Goal: Task Accomplishment & Management: Manage account settings

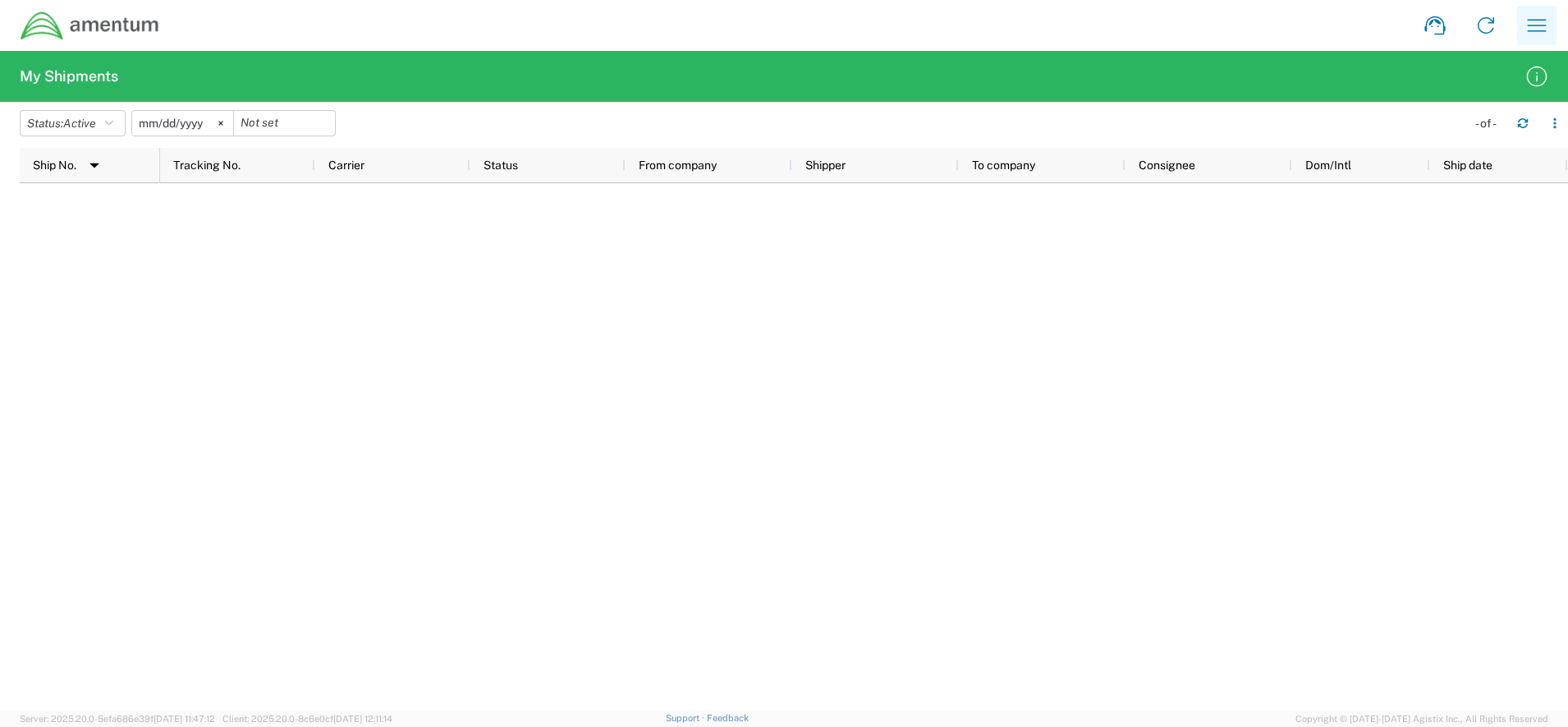
click at [1538, 26] on icon "button" at bounding box center [1537, 25] width 26 height 26
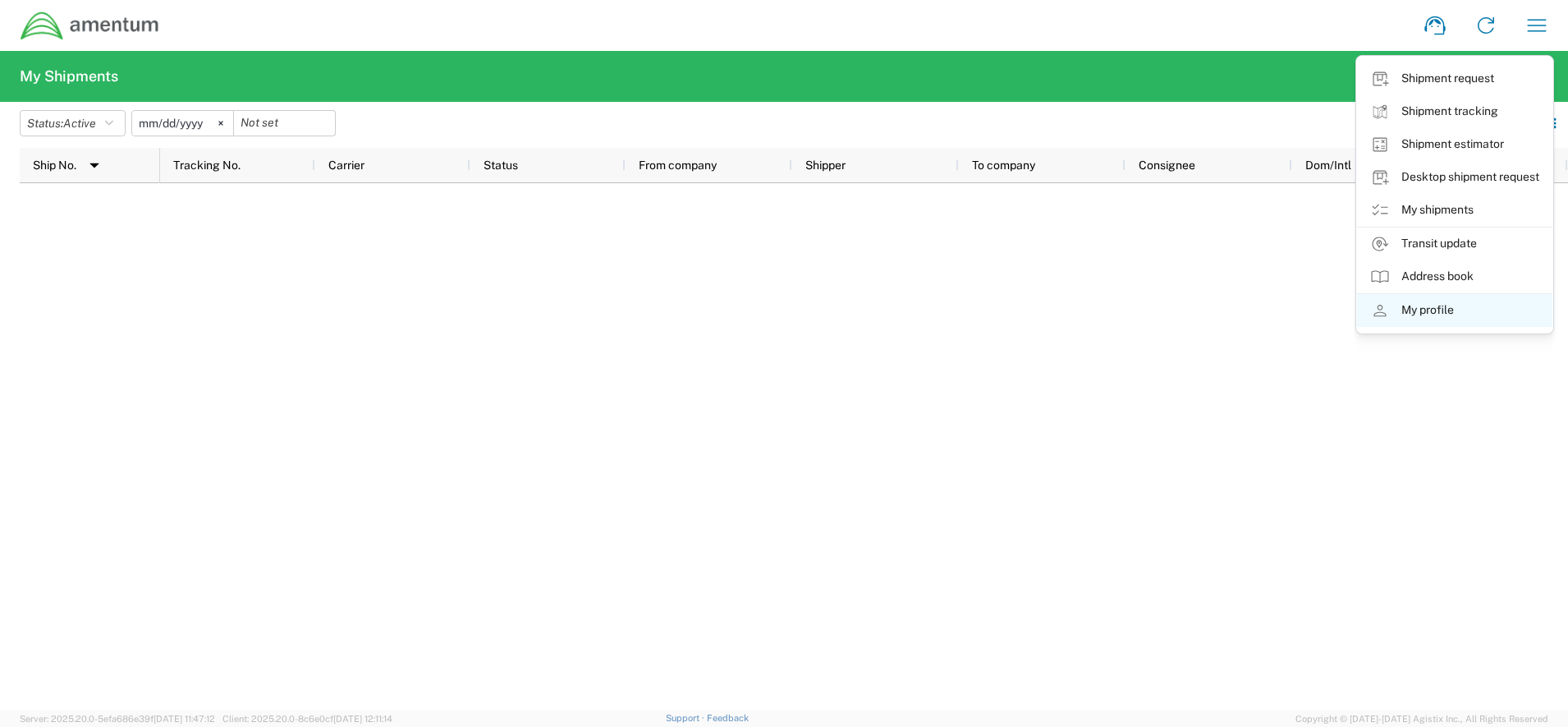
click at [1453, 310] on link "My profile" at bounding box center [1455, 309] width 195 height 33
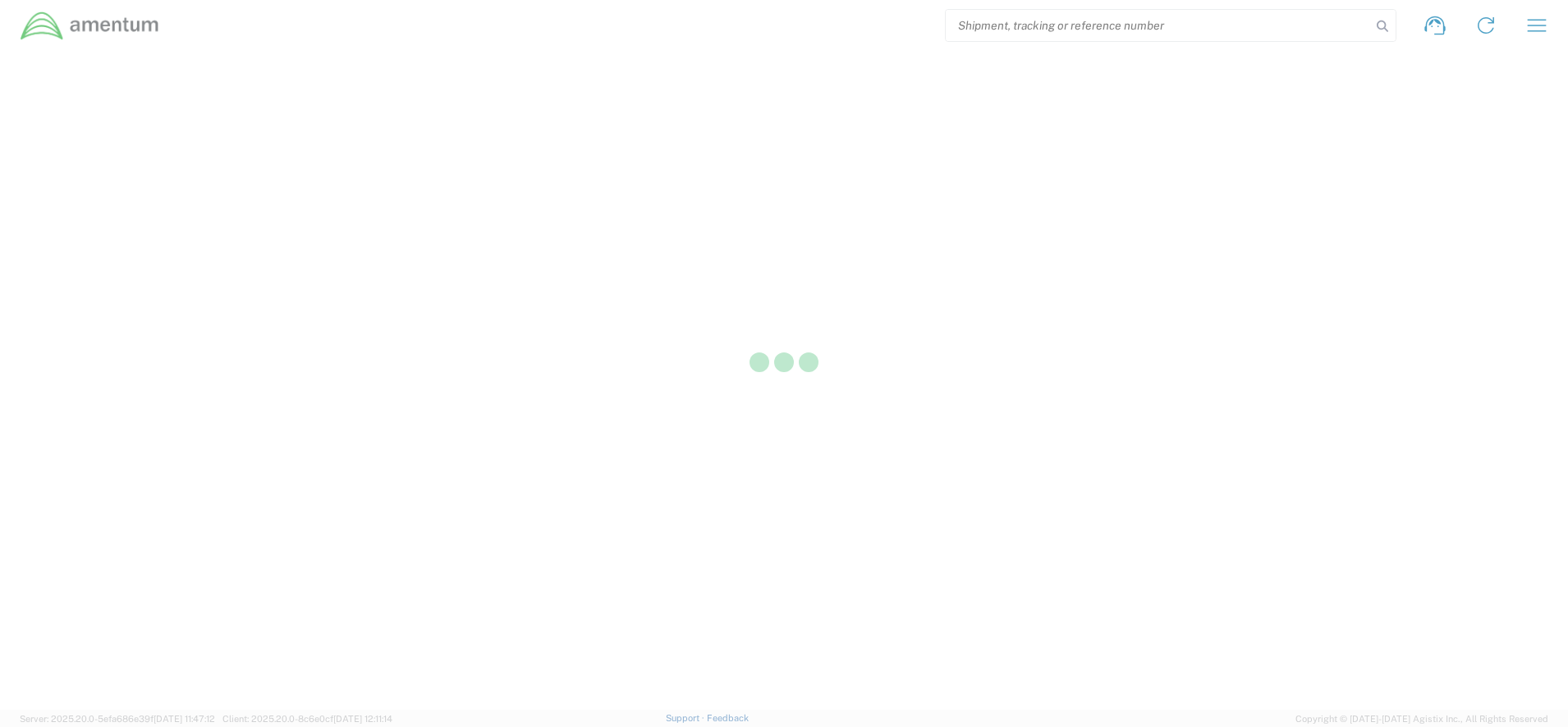
select select "US"
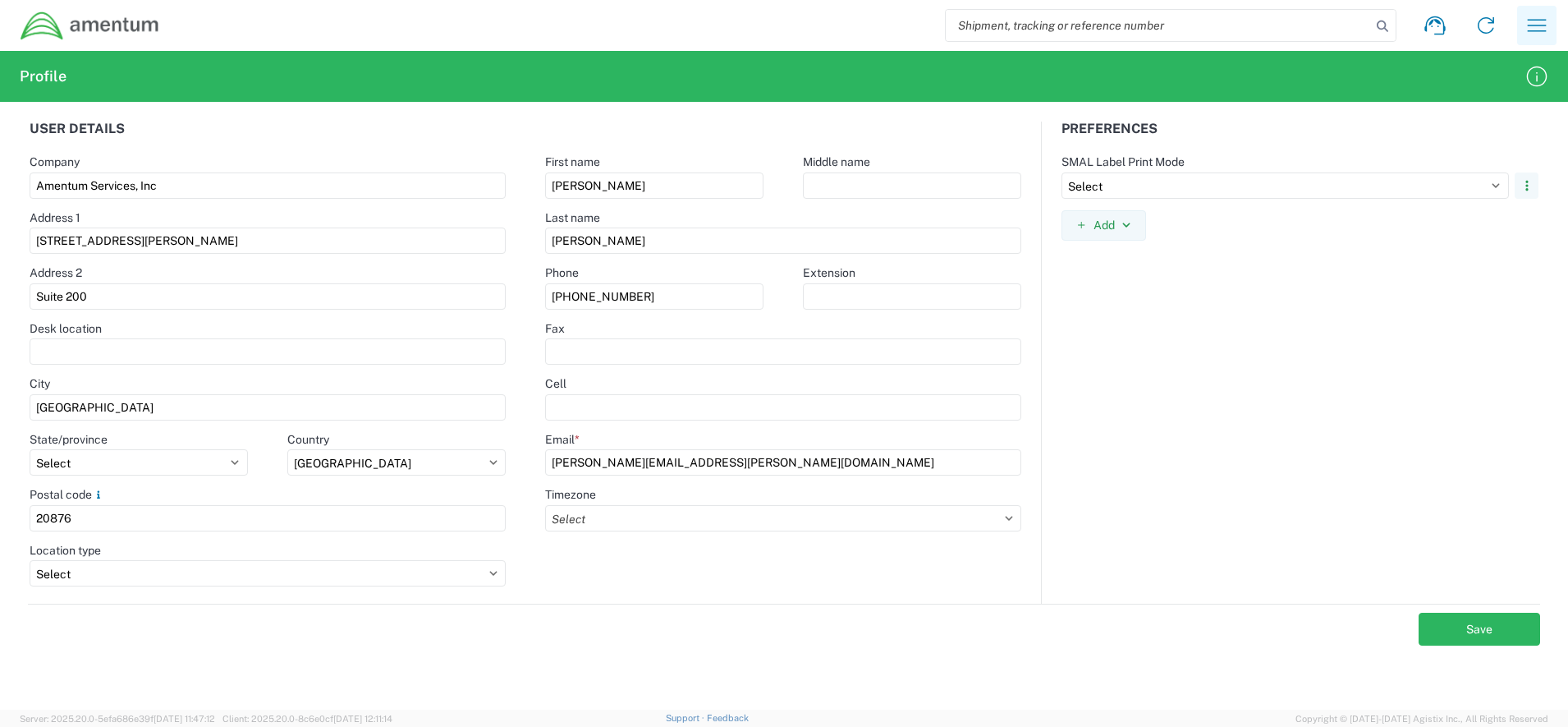
click at [1535, 31] on icon "button" at bounding box center [1536, 25] width 18 height 12
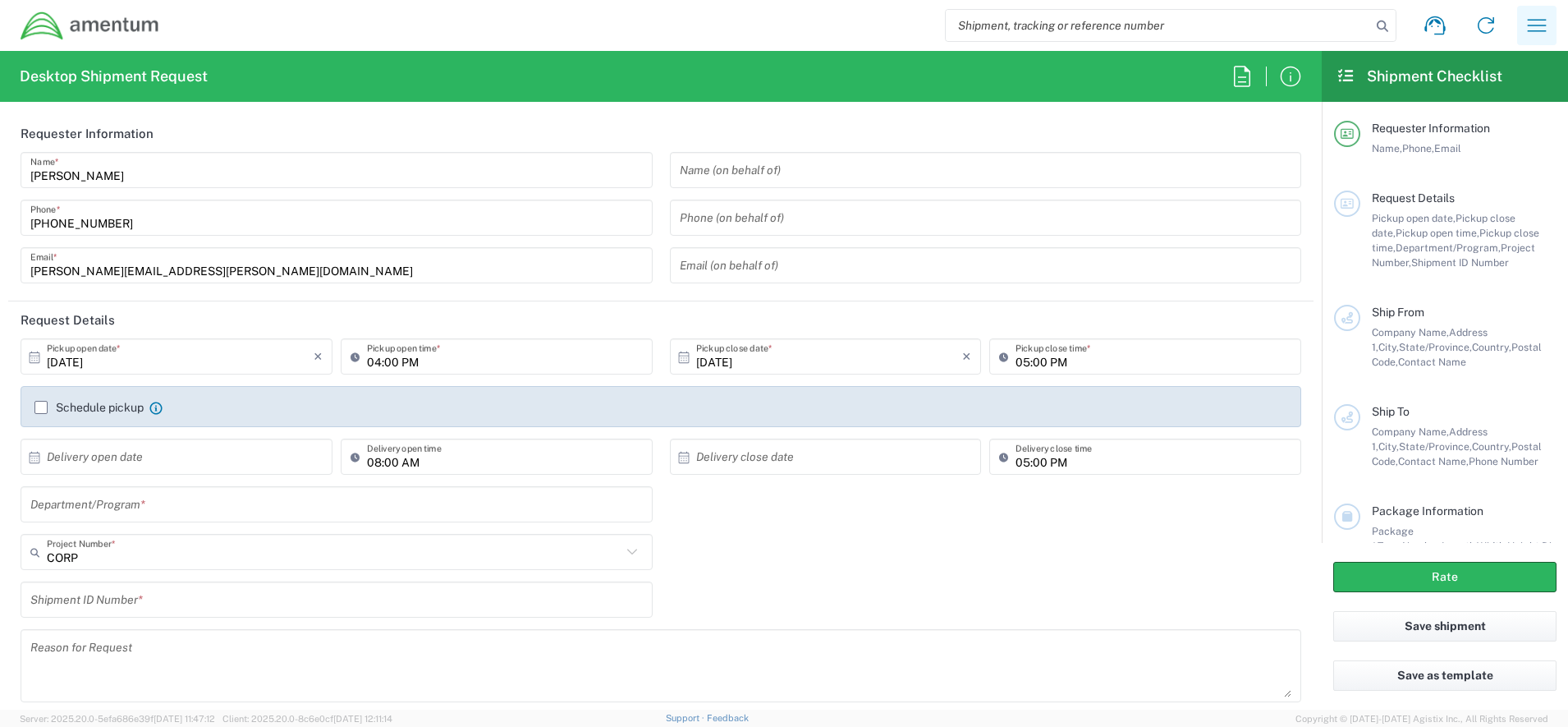
click at [1543, 20] on icon "button" at bounding box center [1536, 25] width 18 height 12
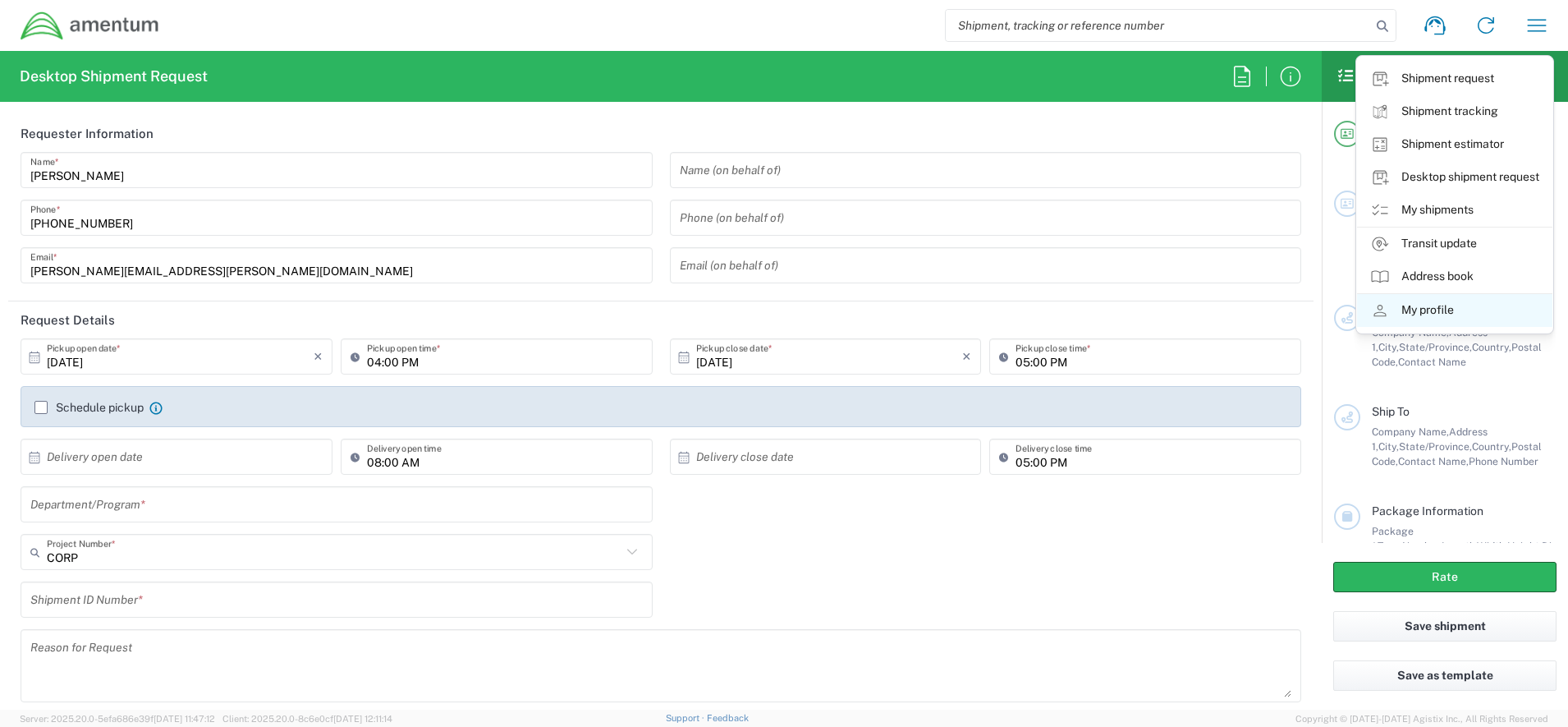
click at [1481, 318] on link "My profile" at bounding box center [1455, 309] width 195 height 33
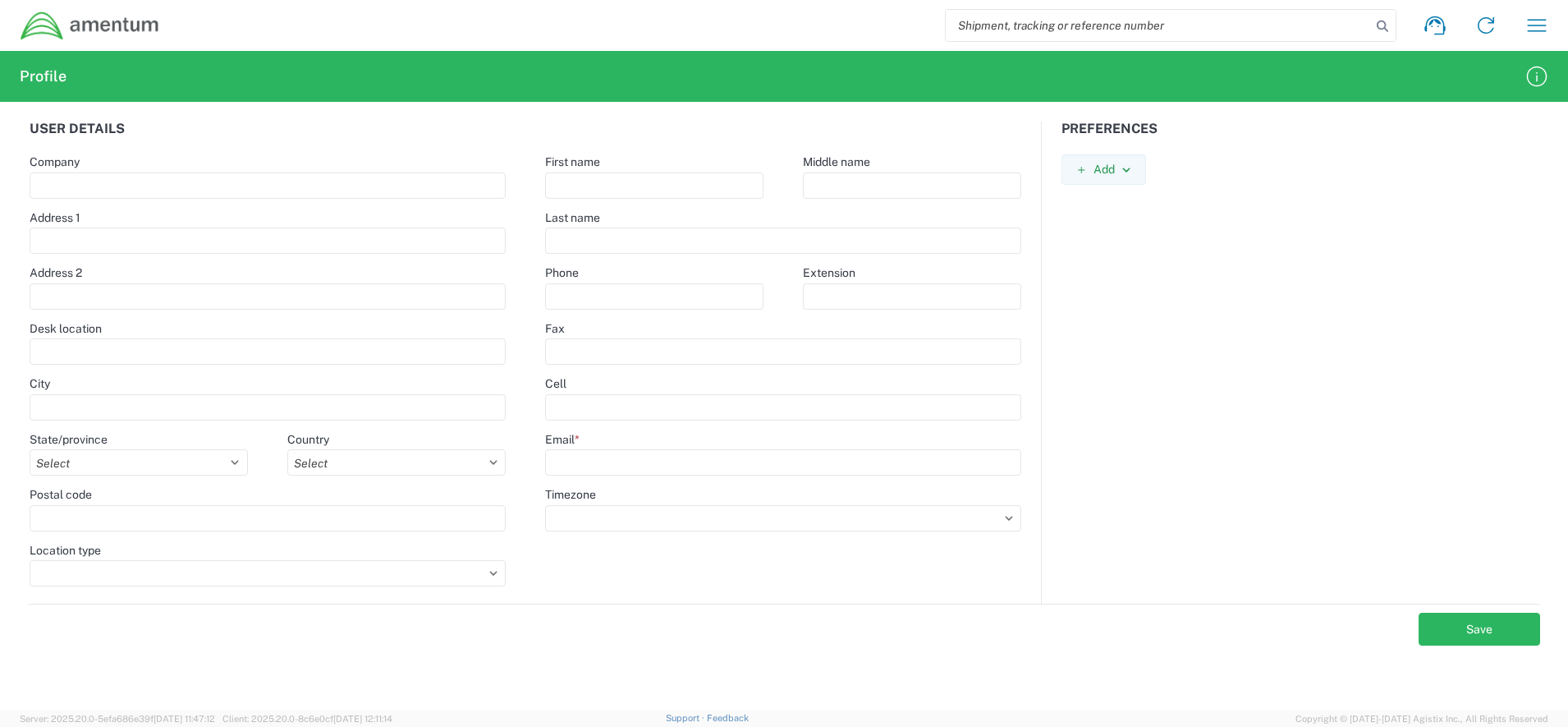
type input "Amentum Services, Inc"
type input "20501 Seneca Meadows Parkway"
type input "Suite 200"
type input "Germantown"
select select
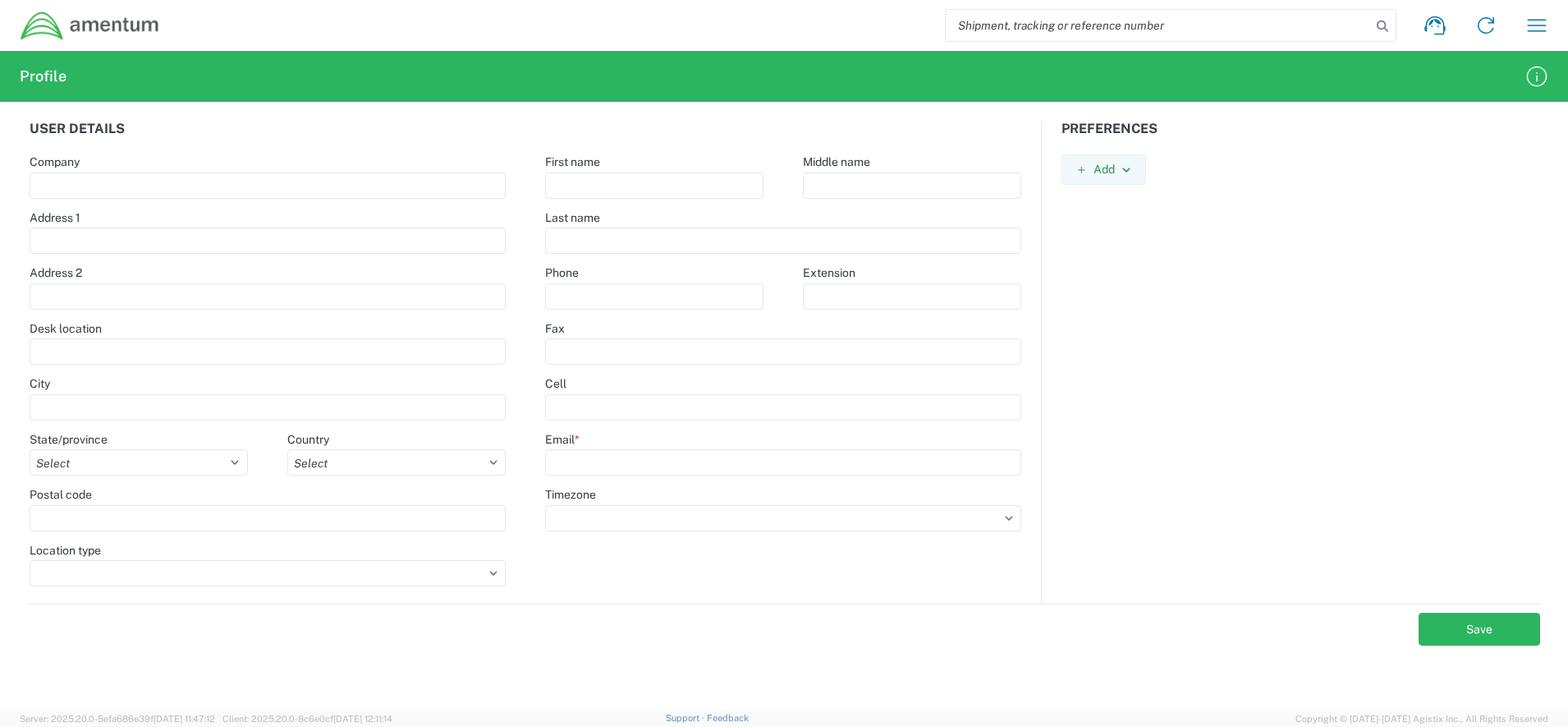
select select "US"
type input "20876"
type input "Kimberly"
type input "Johnston"
type input "[PHONE_NUMBER]"
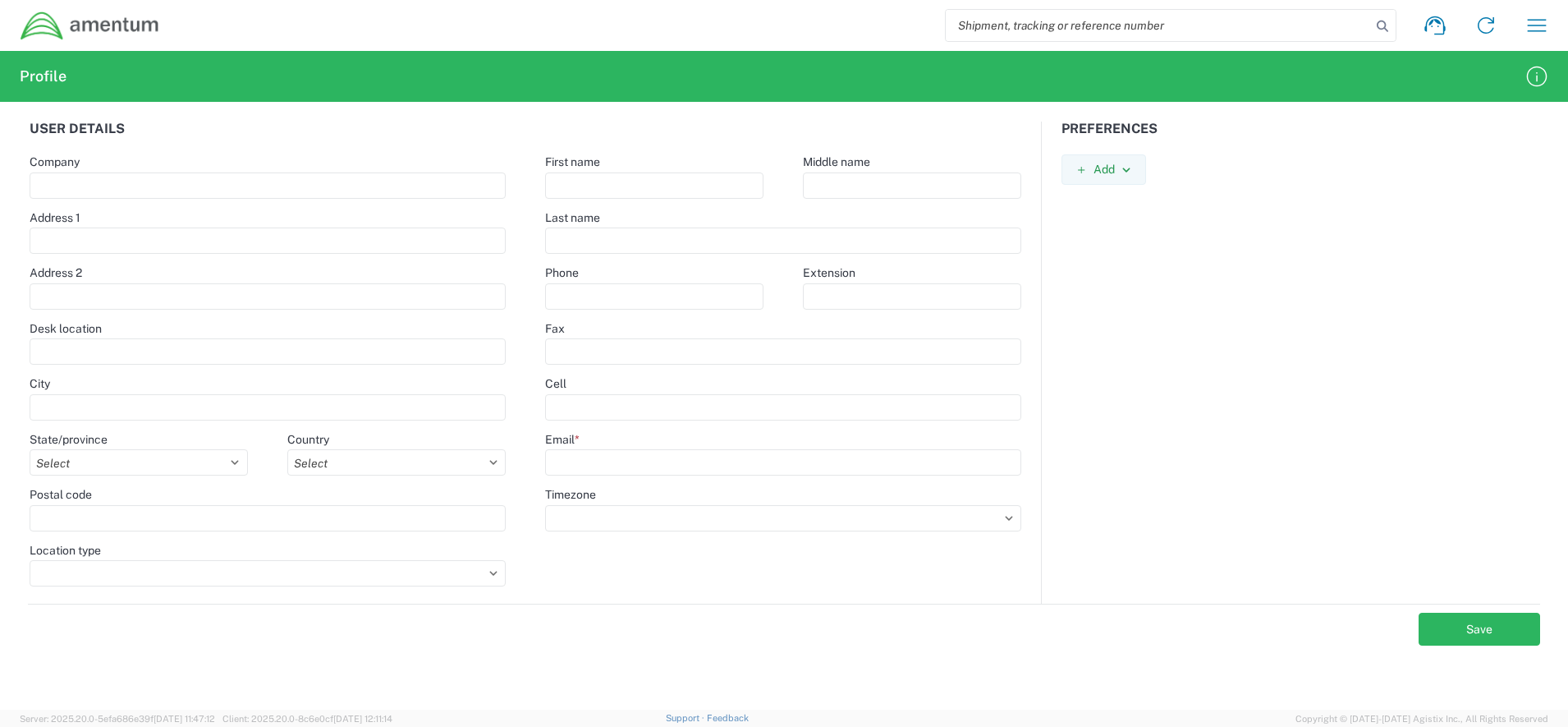
type input "[PERSON_NAME][EMAIL_ADDRESS][PERSON_NAME][DOMAIN_NAME]"
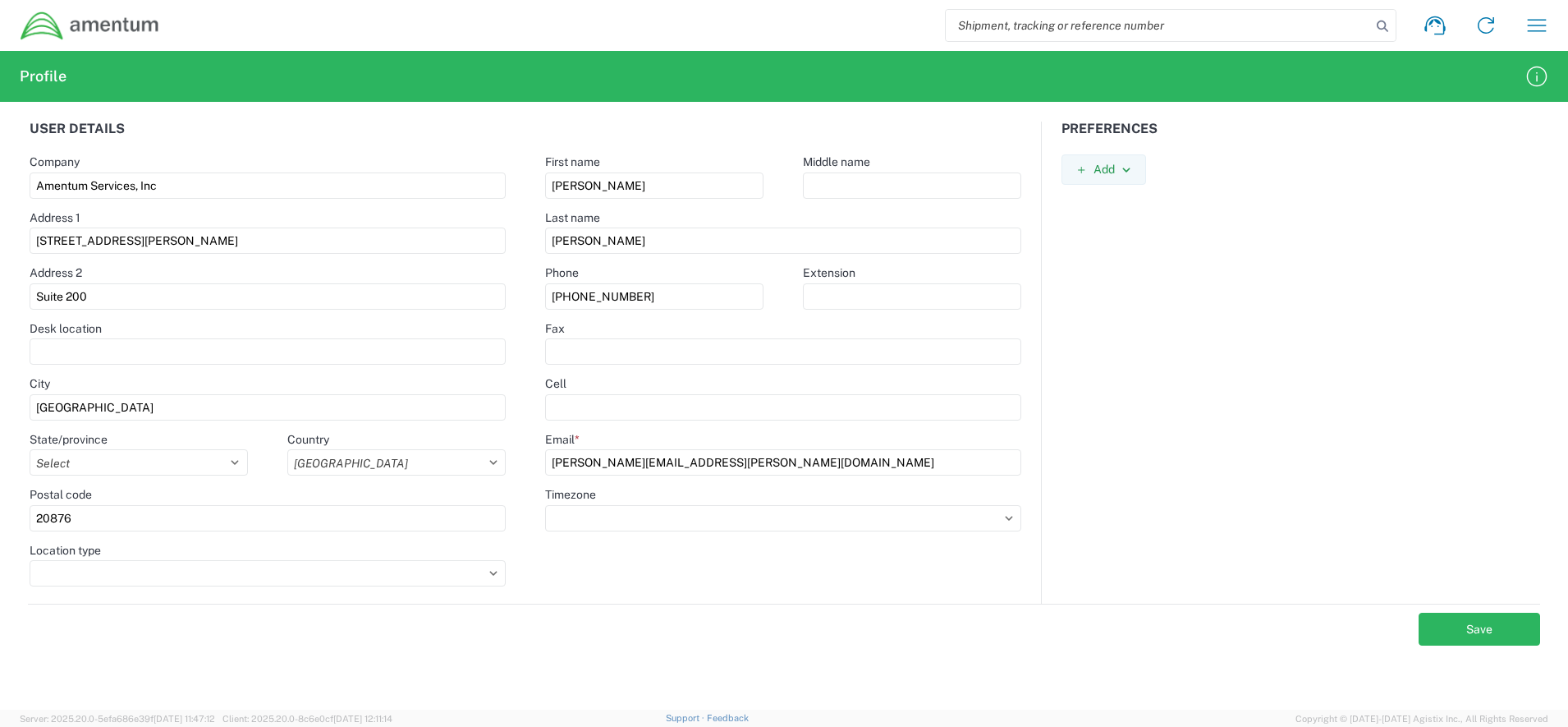
select select "BNLD"
select select
select select "Plain"
drag, startPoint x: 1369, startPoint y: 172, endPoint x: 1355, endPoint y: 170, distance: 14.1
click at [1547, 73] on icon "button" at bounding box center [1537, 76] width 26 height 26
